Goal: Find specific page/section: Find specific page/section

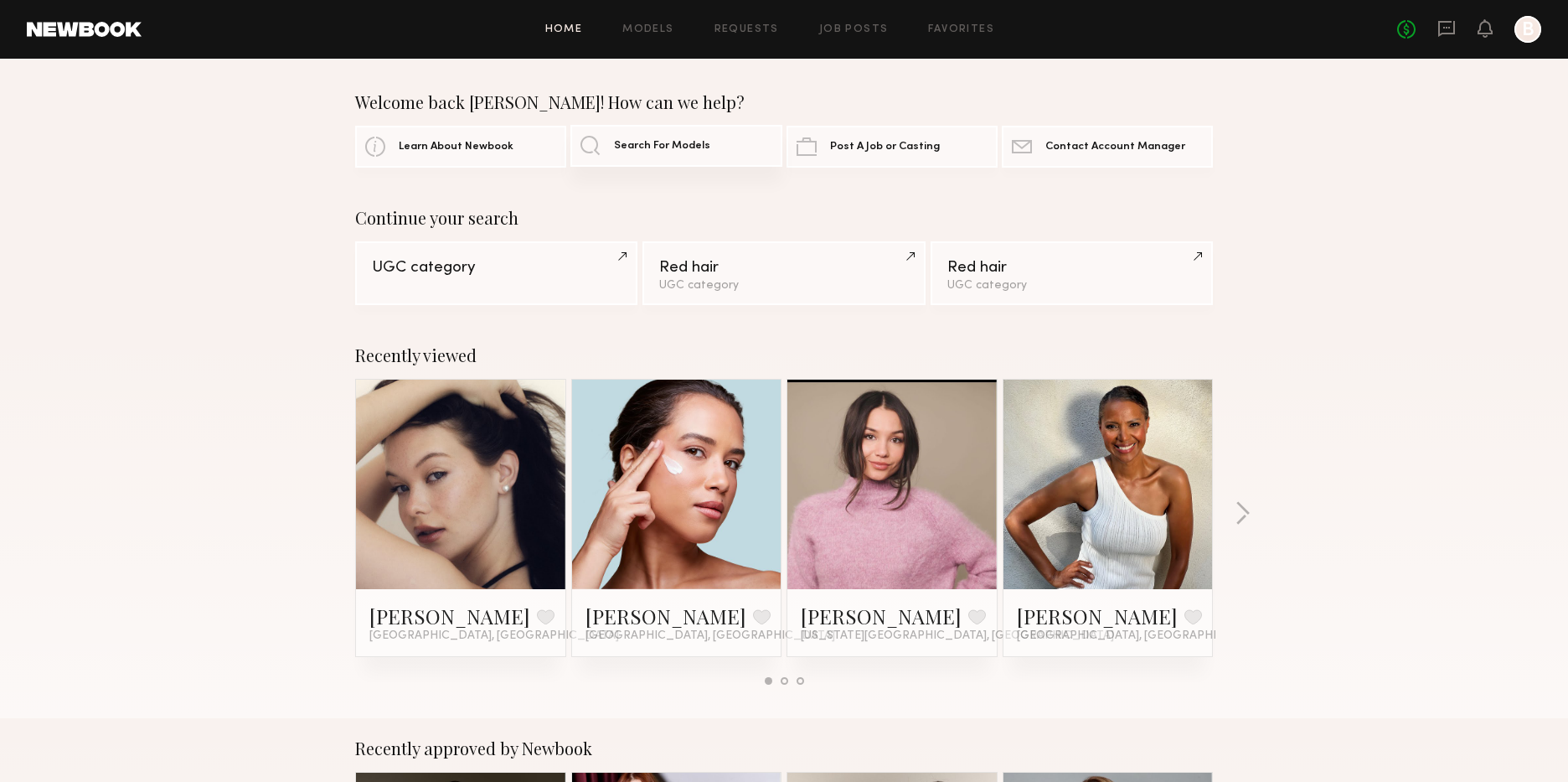
click at [689, 147] on span "Search For Models" at bounding box center [662, 146] width 96 height 11
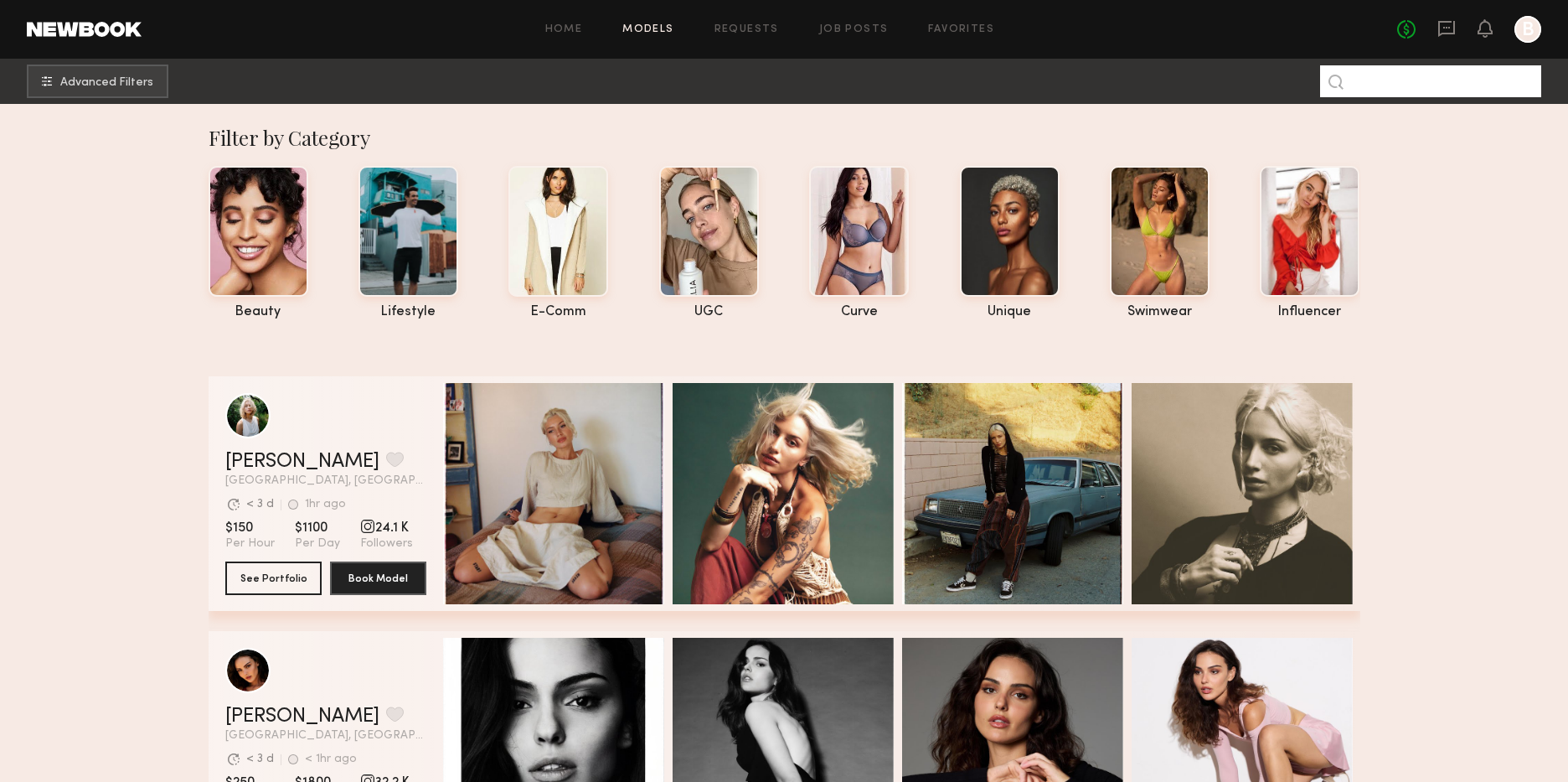
click at [1356, 90] on input at bounding box center [1430, 82] width 221 height 32
type input "**********"
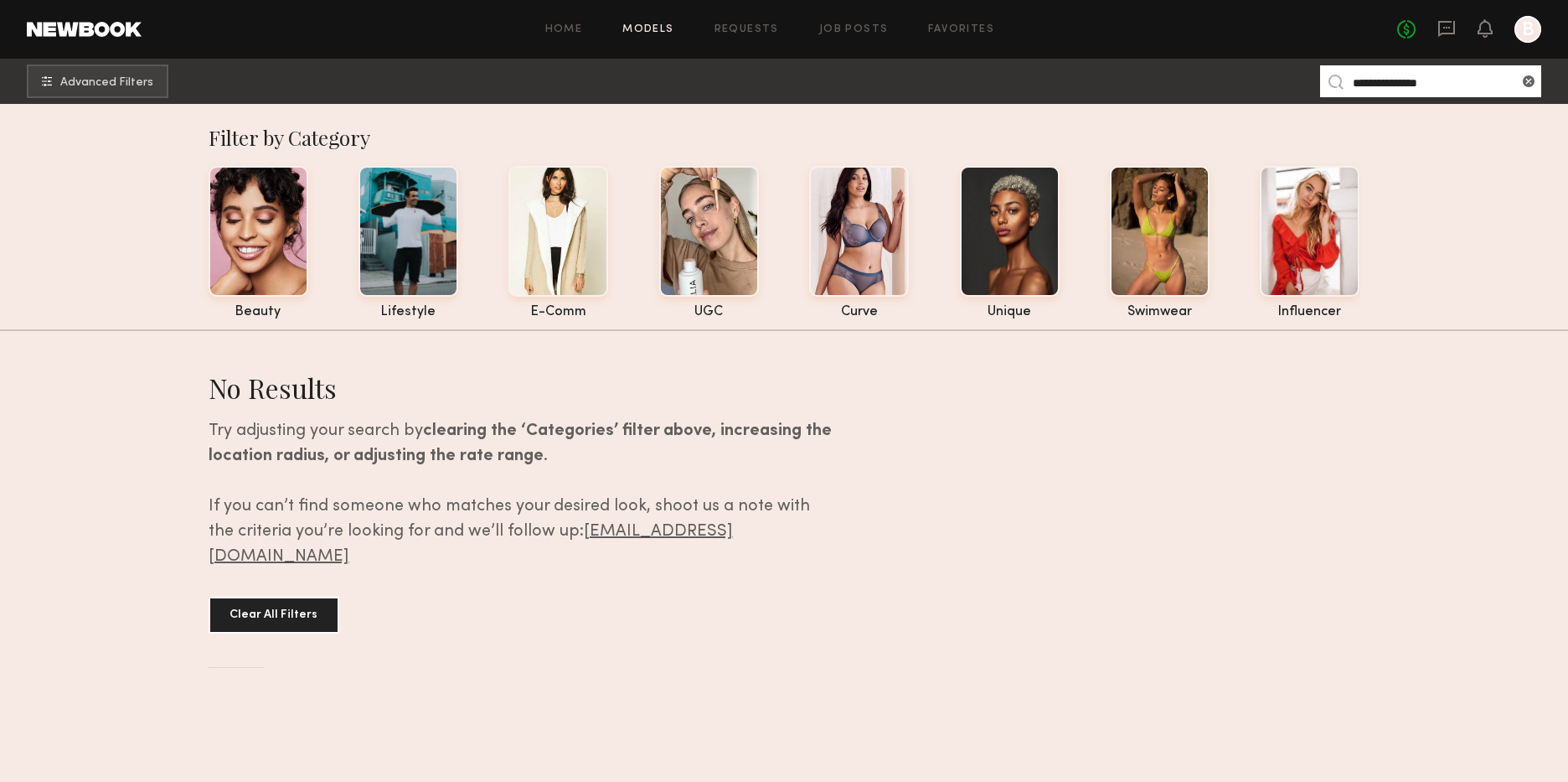
click at [1377, 89] on input "**********" at bounding box center [1430, 82] width 221 height 32
